Goal: Check status: Check status

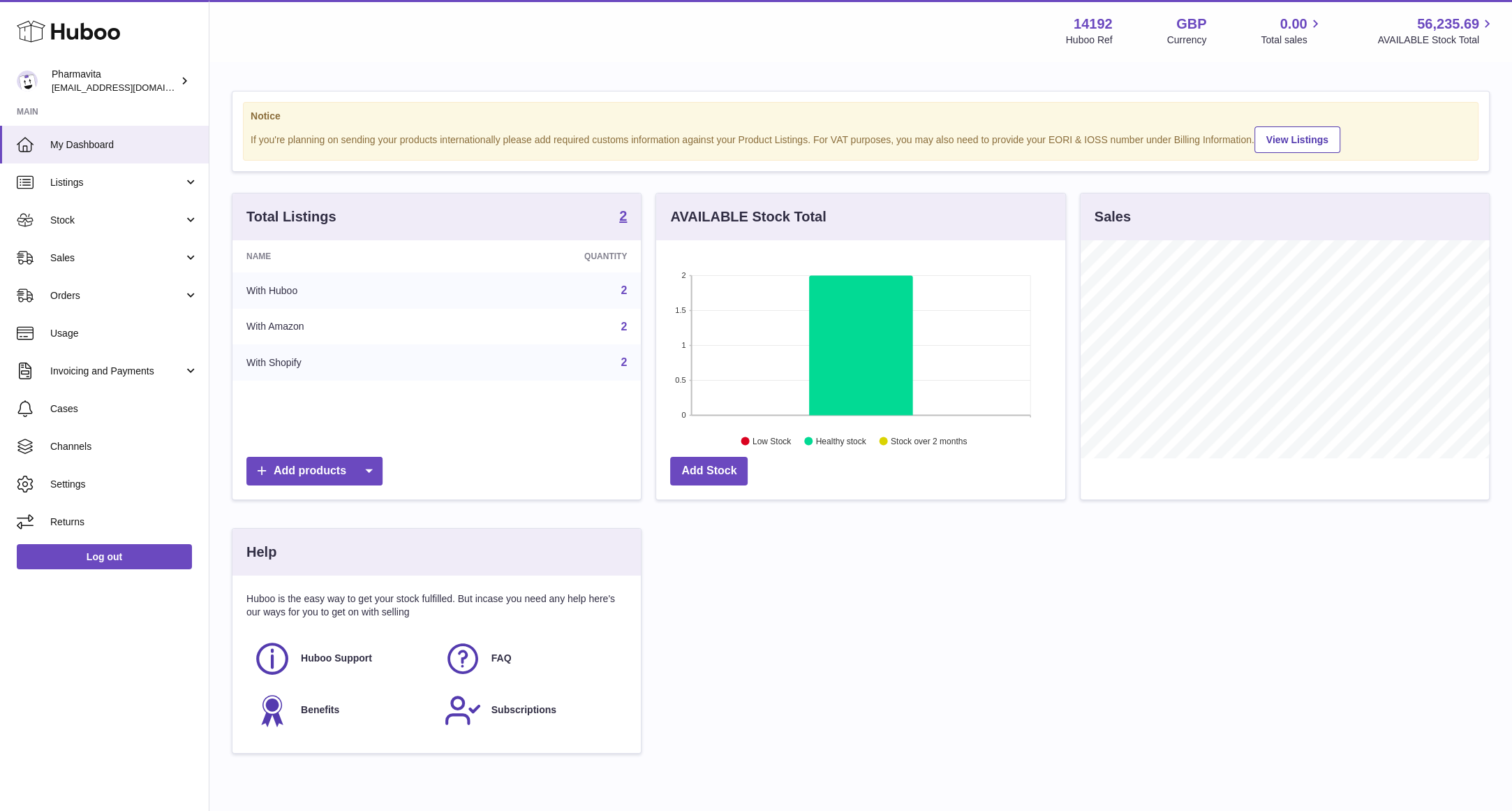
scroll to position [217, 413]
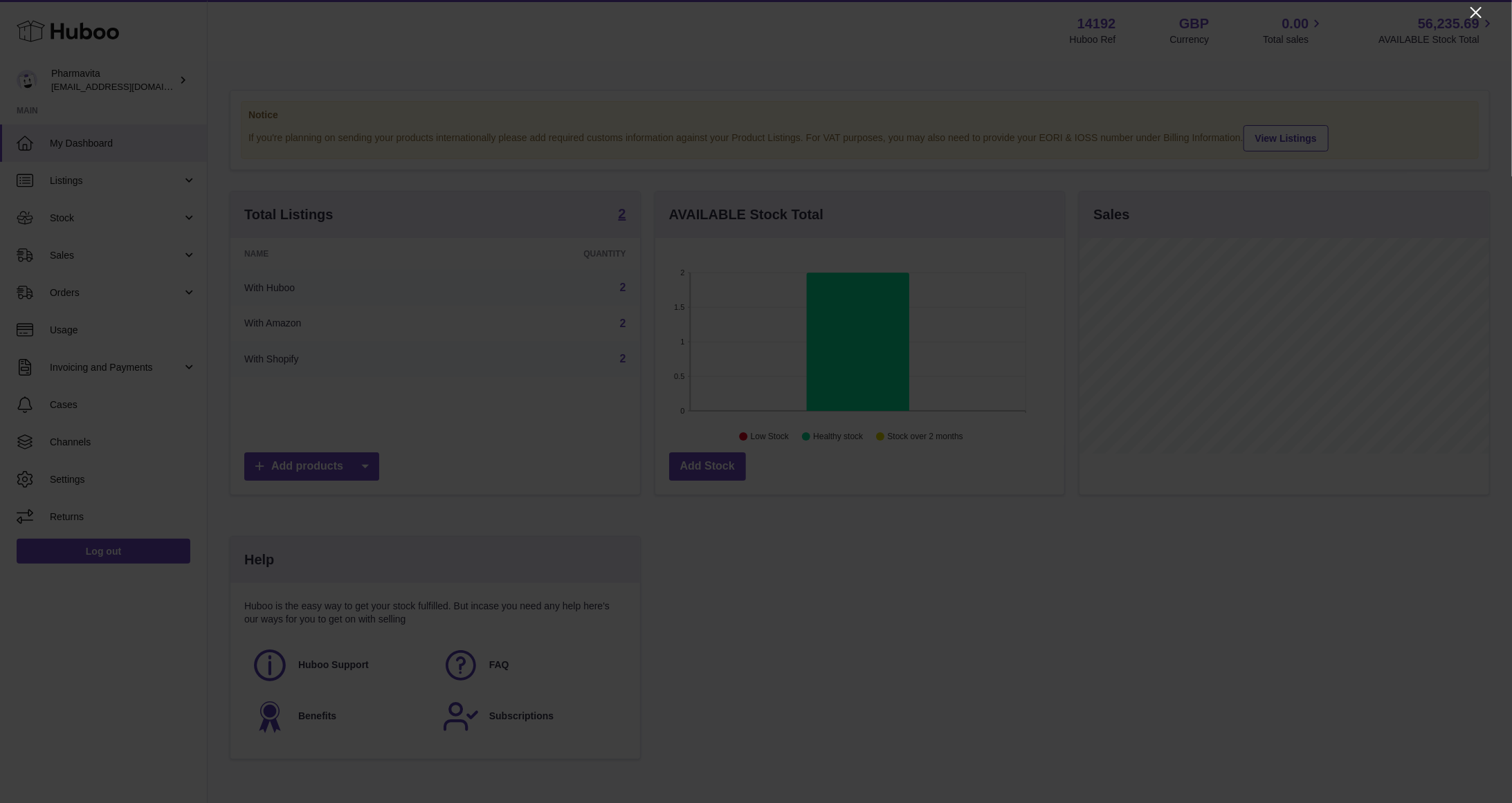
click at [1475, 14] on icon "Close" at bounding box center [1476, 13] width 17 height 17
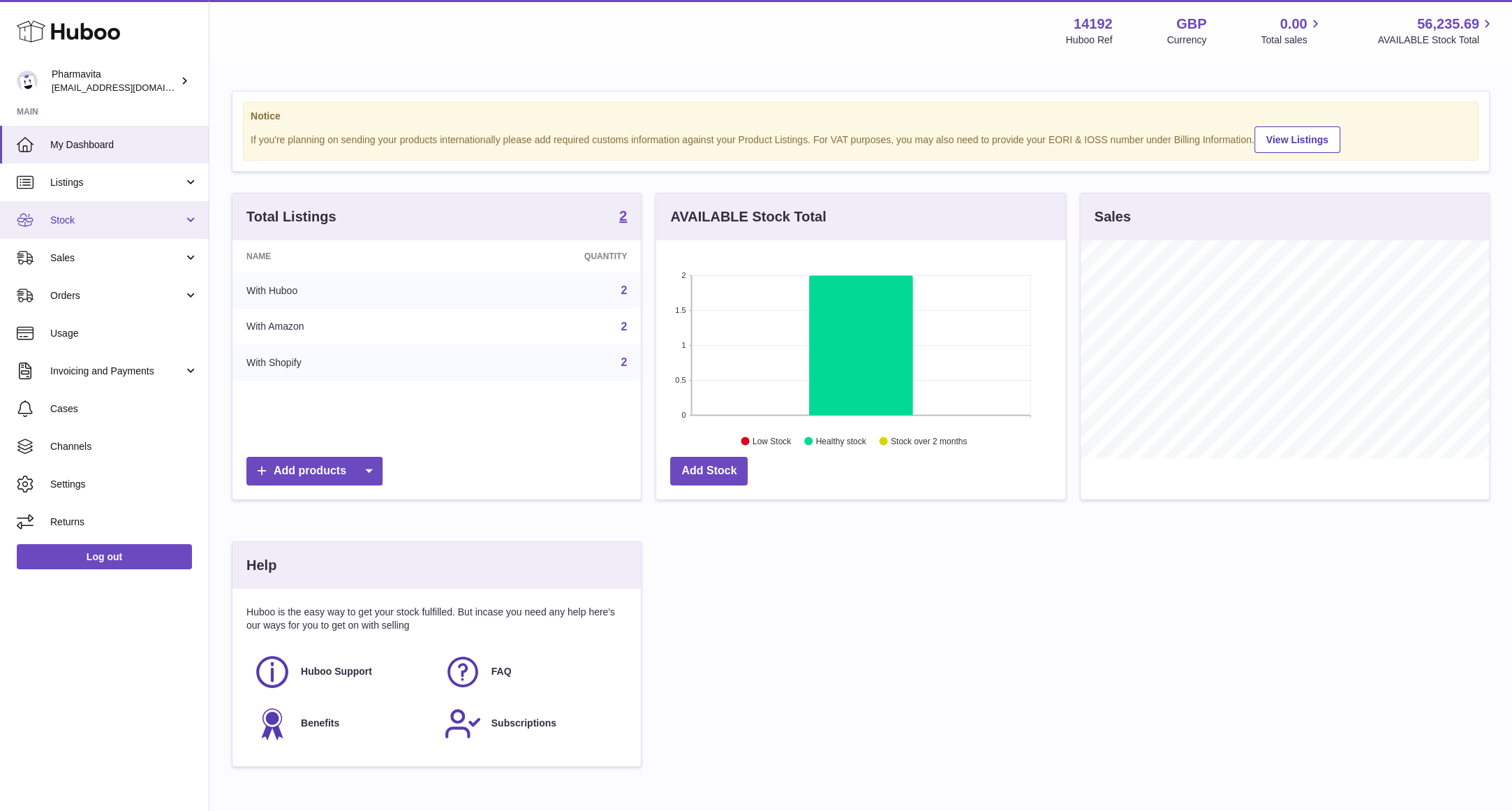
click at [75, 215] on span "Stock" at bounding box center [117, 220] width 133 height 14
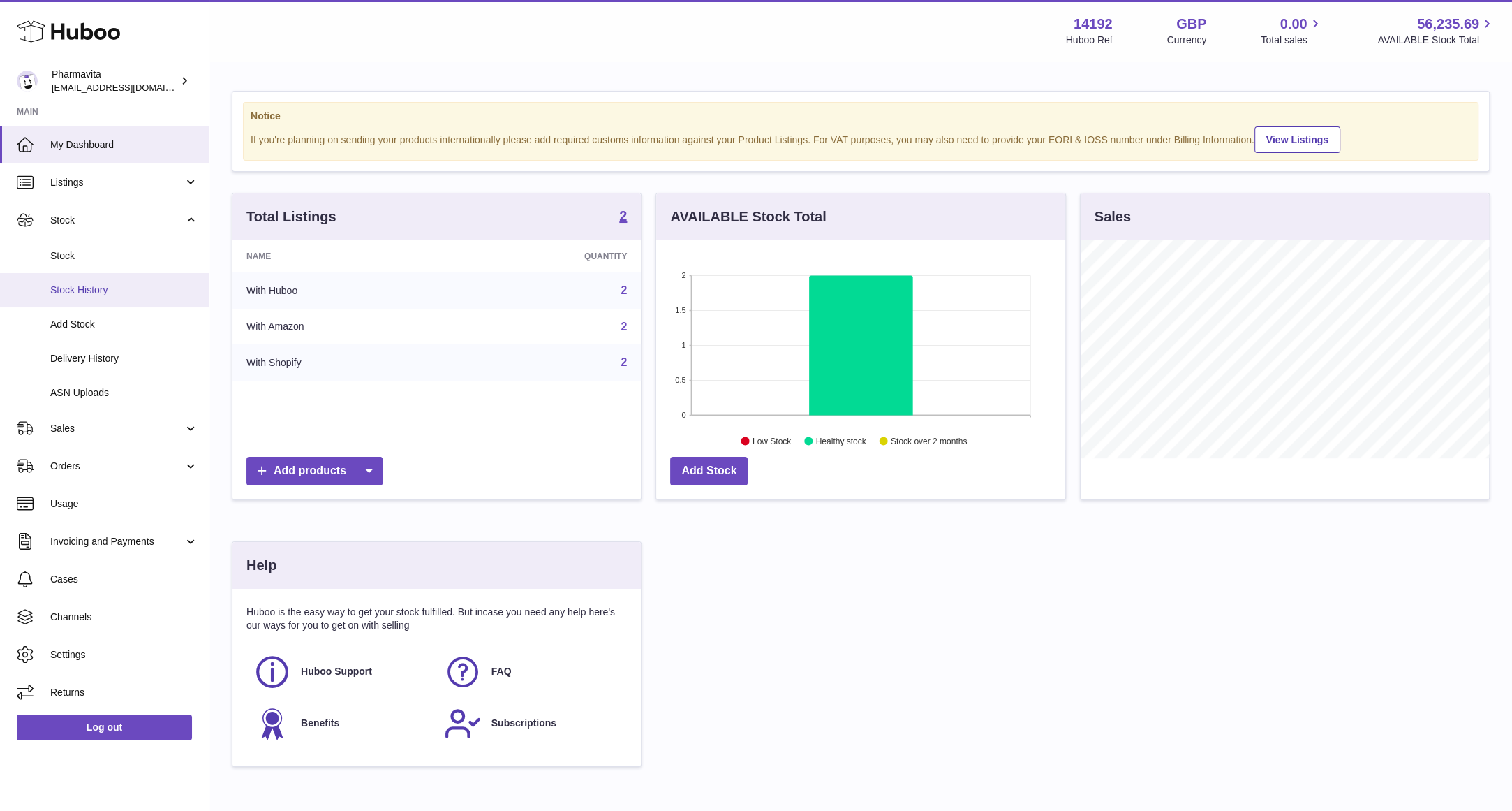
click at [90, 292] on span "Stock History" at bounding box center [124, 291] width 148 height 14
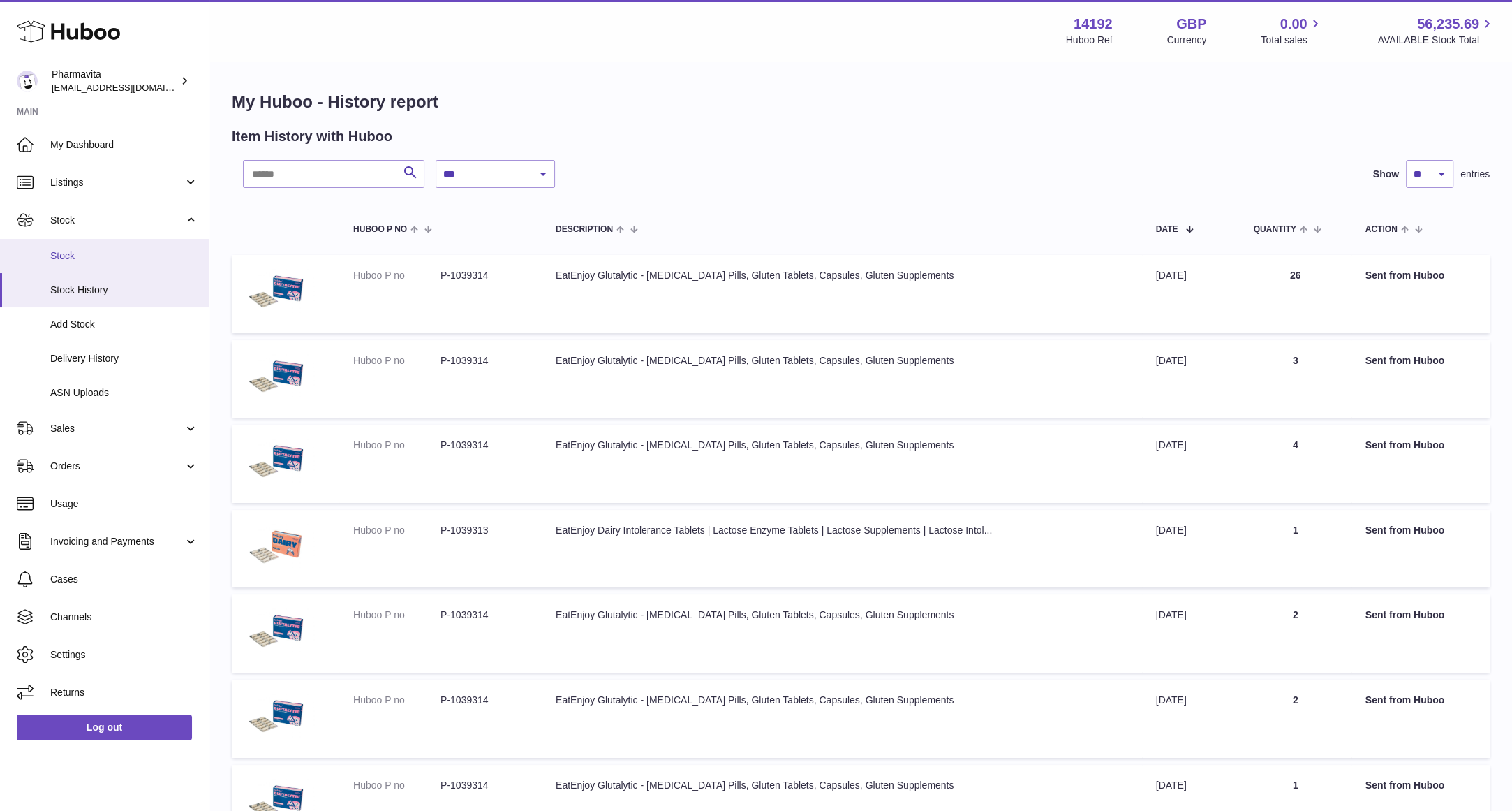
click at [62, 256] on span "Stock" at bounding box center [124, 256] width 148 height 14
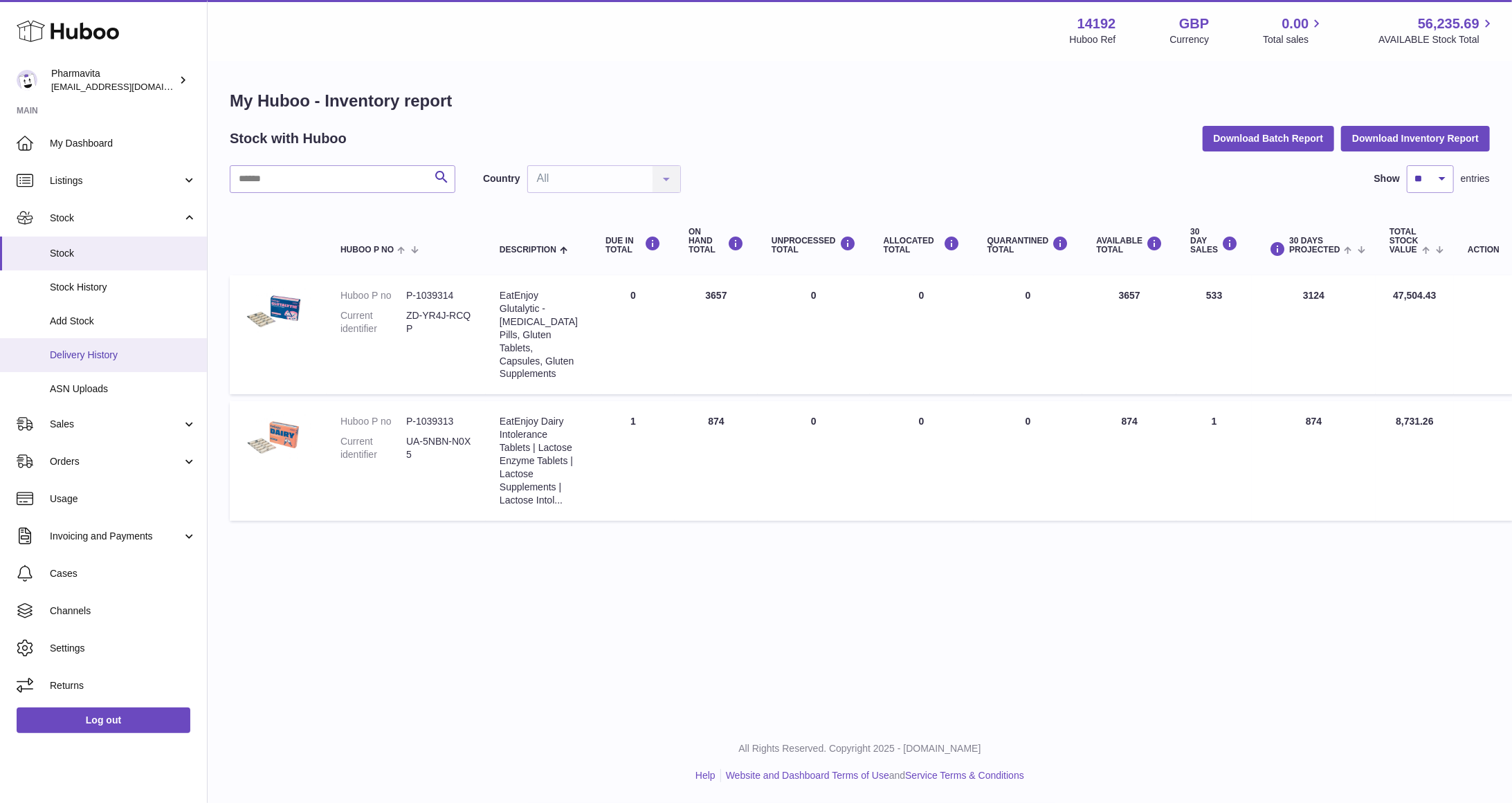
click at [117, 361] on span "Delivery History" at bounding box center [123, 355] width 146 height 14
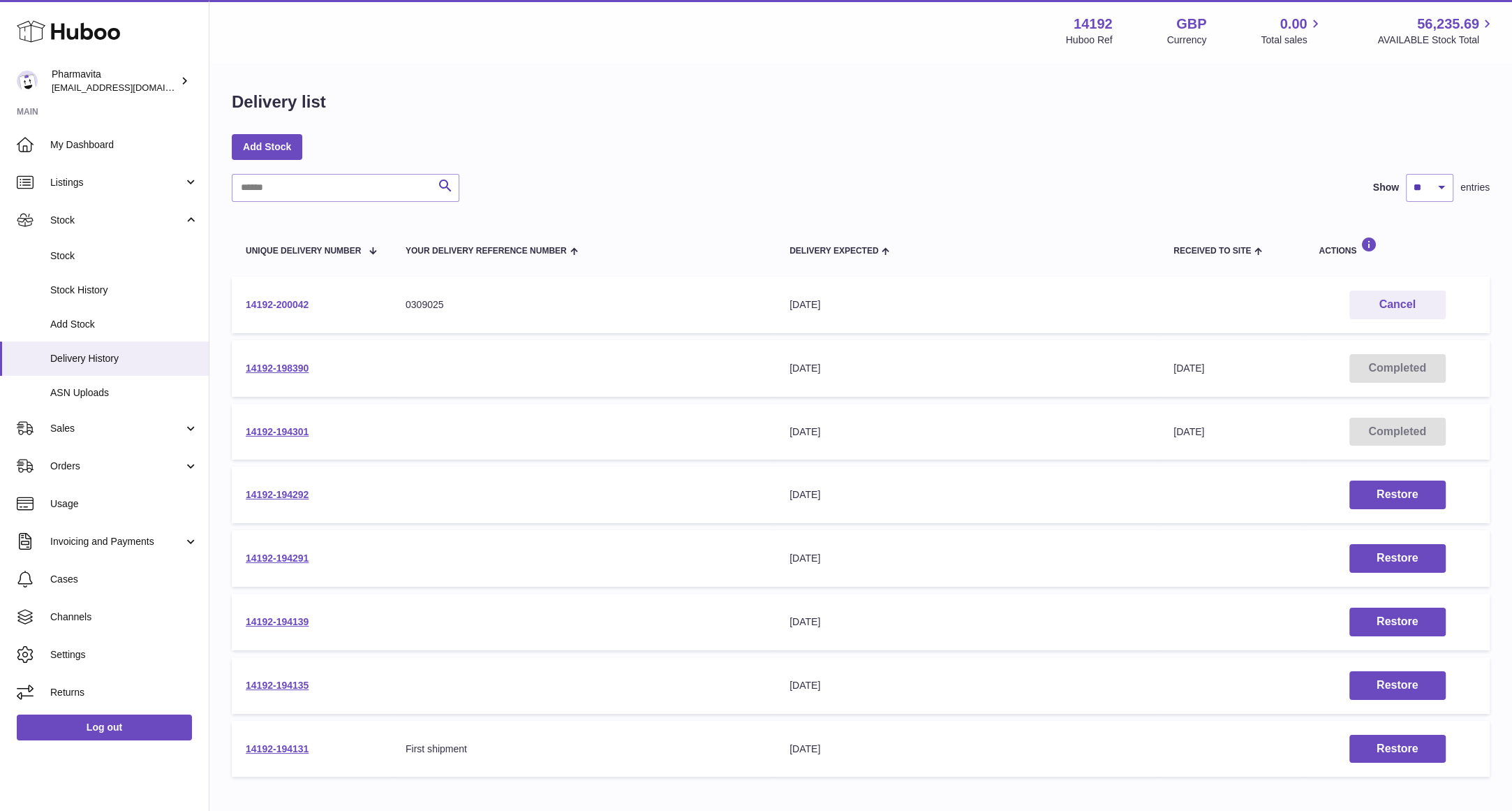
click at [261, 303] on link "14192-200042" at bounding box center [278, 304] width 63 height 11
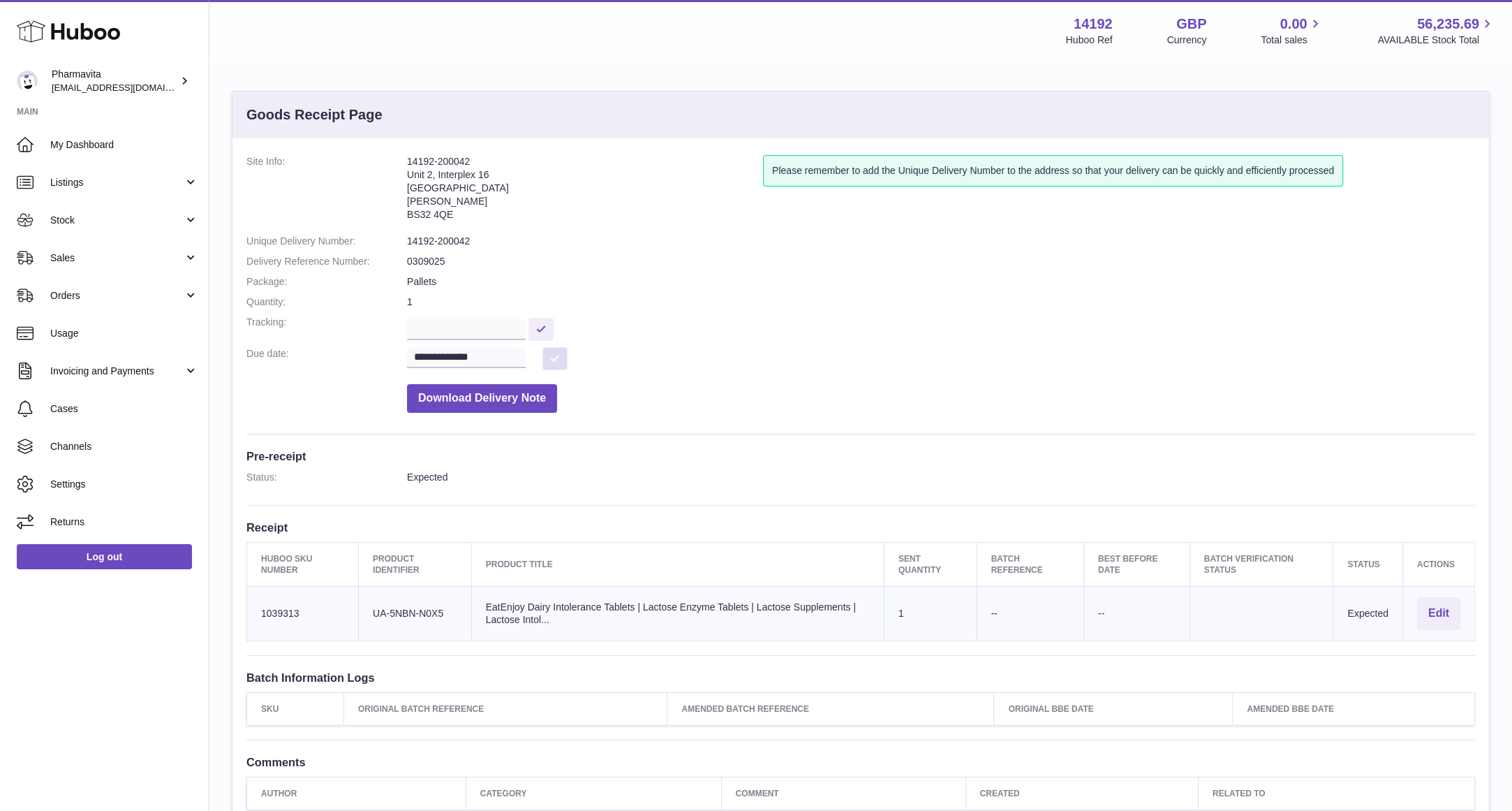
click at [554, 357] on button at bounding box center [554, 358] width 25 height 23
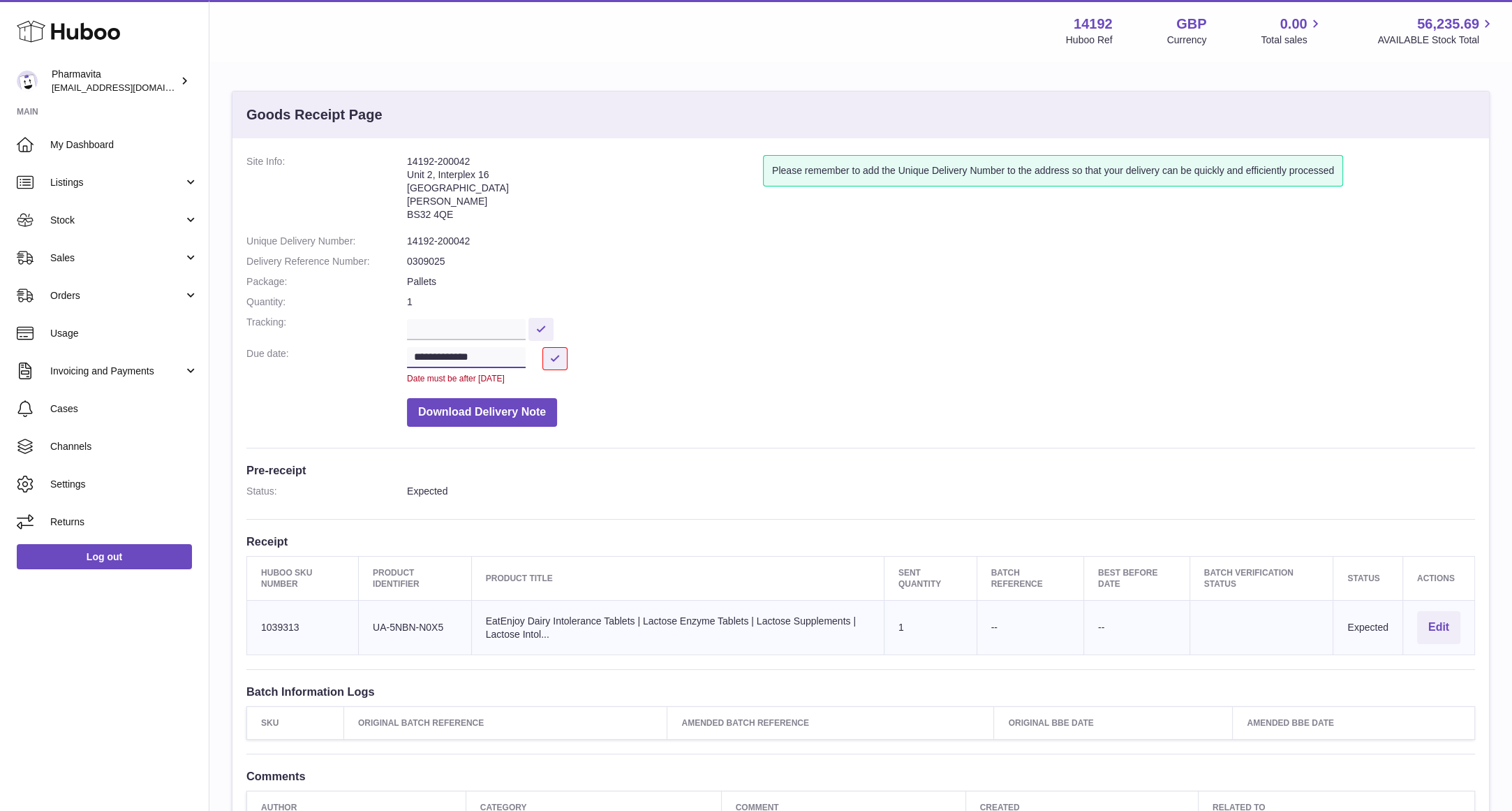
click at [483, 356] on input "**********" at bounding box center [466, 357] width 119 height 21
click at [457, 526] on span "23" at bounding box center [457, 522] width 25 height 25
type input "**********"
click at [556, 358] on button at bounding box center [554, 358] width 25 height 23
